Goal: Task Accomplishment & Management: Complete application form

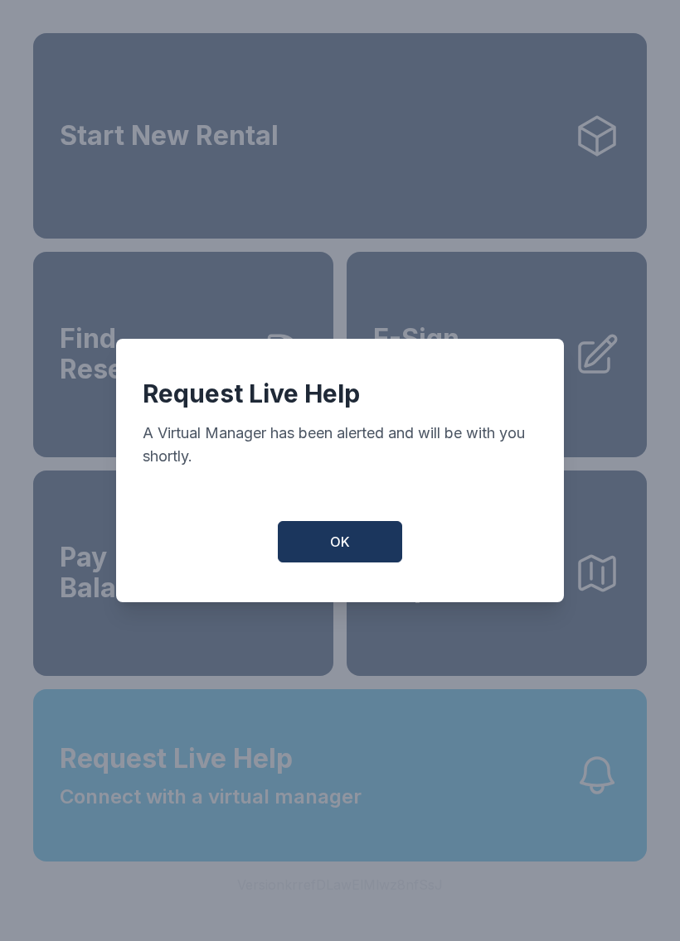
click at [330, 548] on span "OK" at bounding box center [340, 542] width 20 height 20
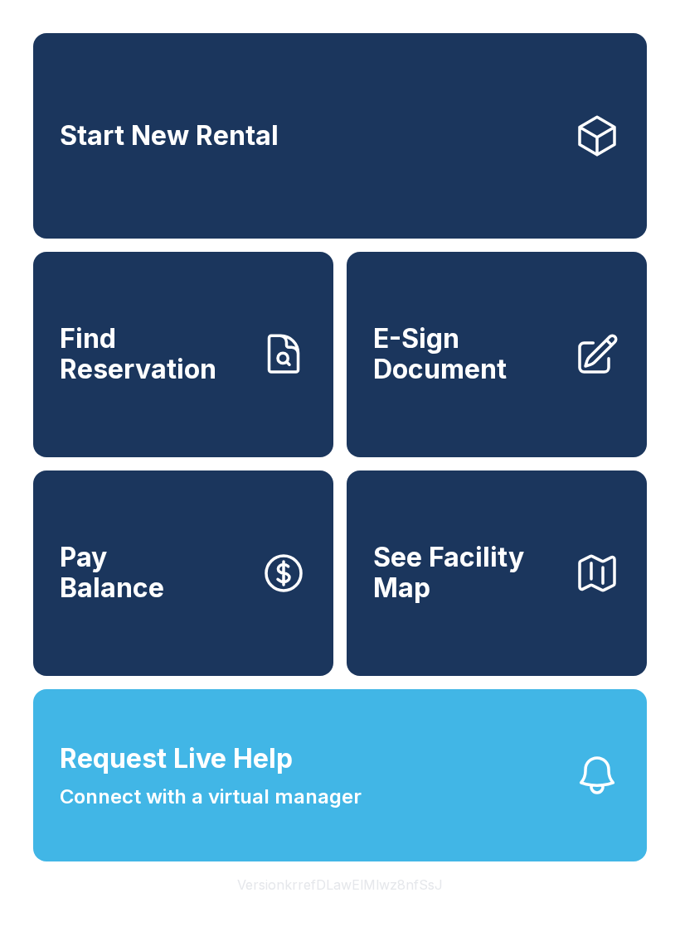
click at [593, 790] on icon "button" at bounding box center [596, 775] width 46 height 46
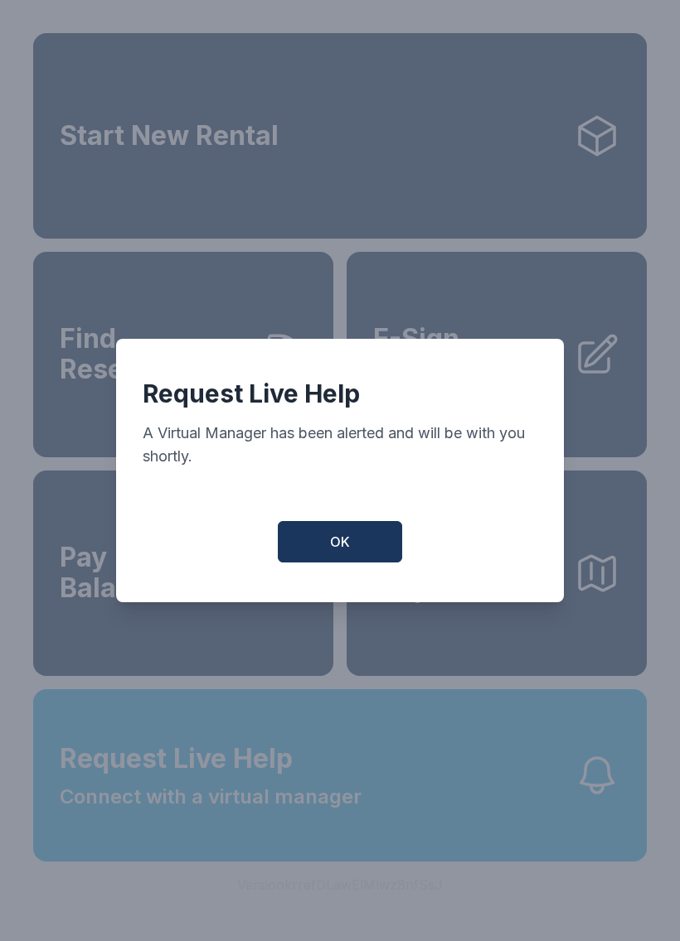
click at [379, 536] on button "OK" at bounding box center [340, 541] width 124 height 41
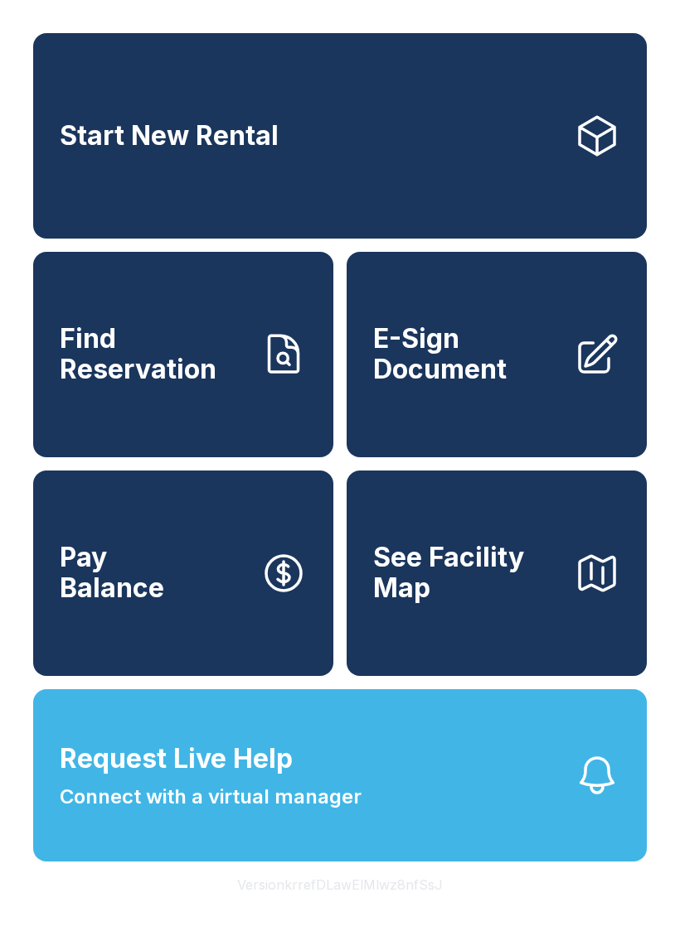
click at [493, 366] on span "E-Sign Document" at bounding box center [466, 354] width 187 height 60
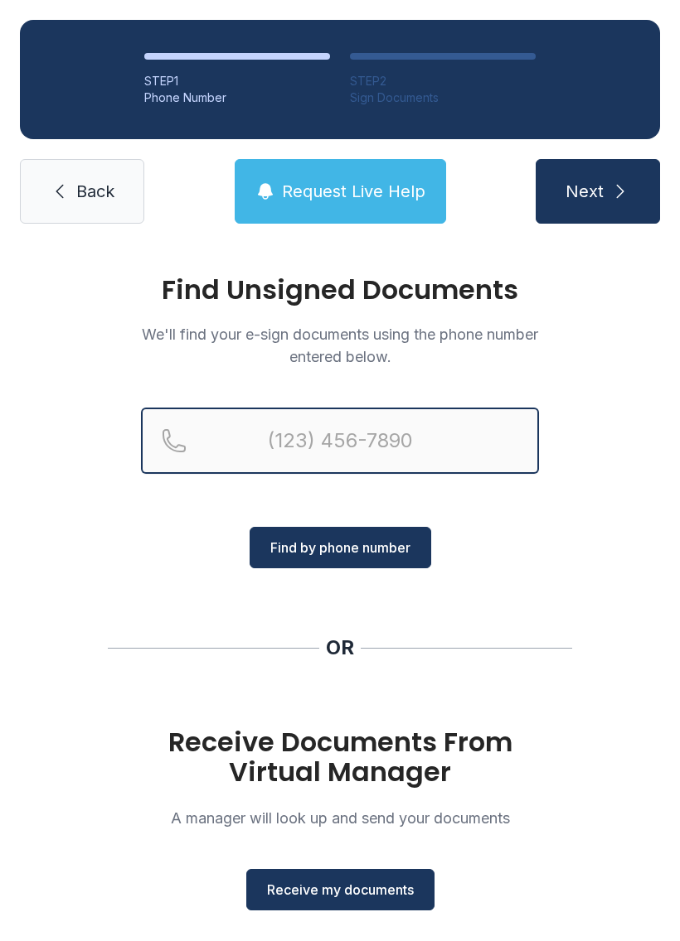
click at [256, 428] on input "Reservation phone number" at bounding box center [340, 441] width 398 height 66
type input "("
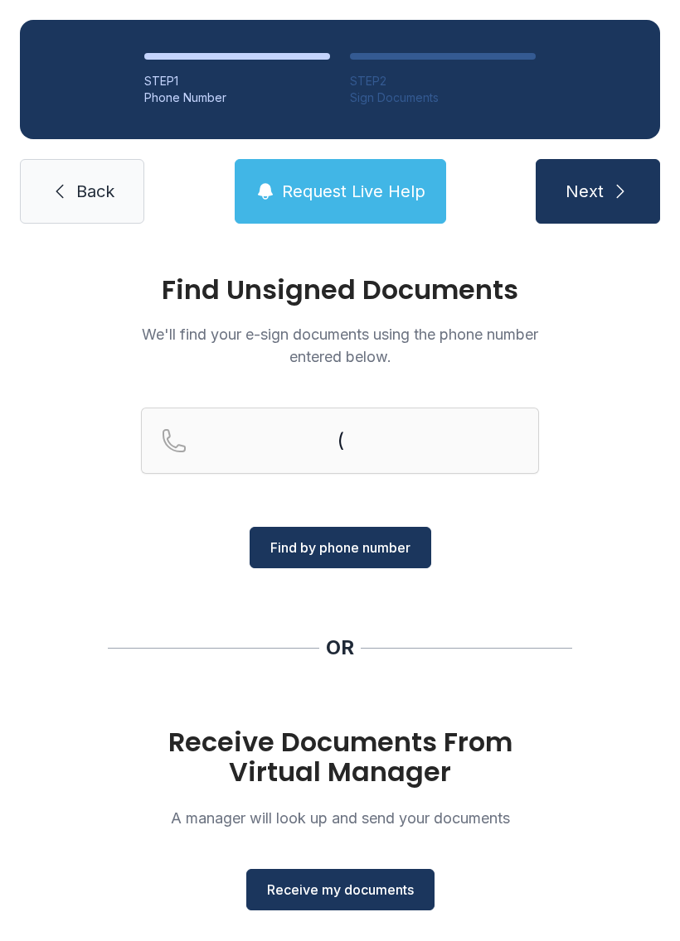
click at [73, 412] on div "Find Unsigned Documents We'll find your e-sign documents using the phone number…" at bounding box center [340, 610] width 680 height 733
click at [305, 897] on span "Receive my documents" at bounding box center [340, 890] width 147 height 20
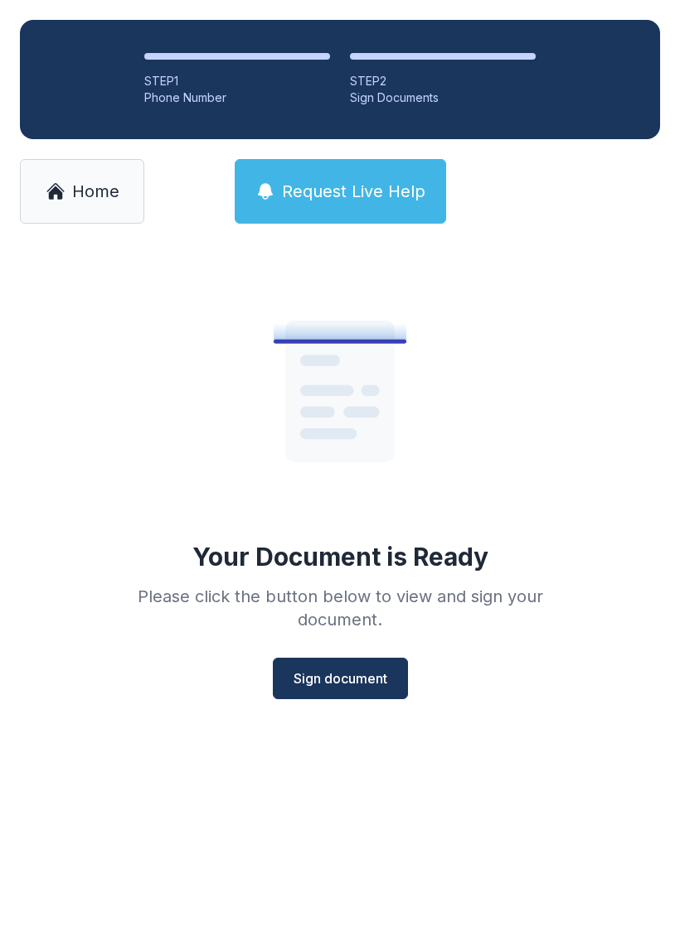
click at [314, 683] on span "Sign document" at bounding box center [340, 679] width 94 height 20
click at [320, 669] on span "Sign document" at bounding box center [340, 679] width 94 height 20
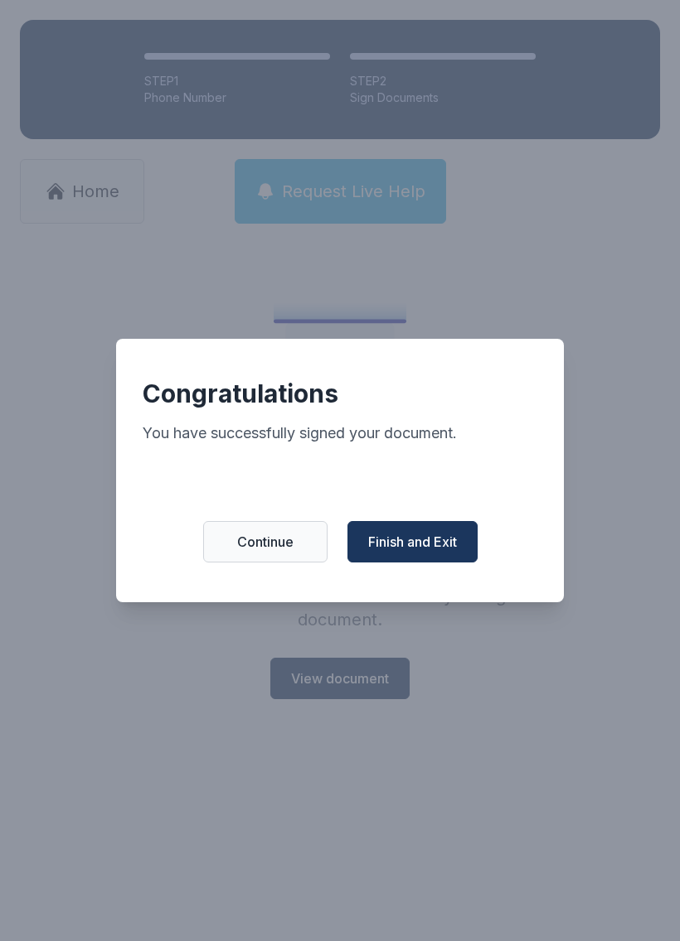
click at [230, 559] on button "Continue" at bounding box center [265, 541] width 124 height 41
